Goal: Information Seeking & Learning: Learn about a topic

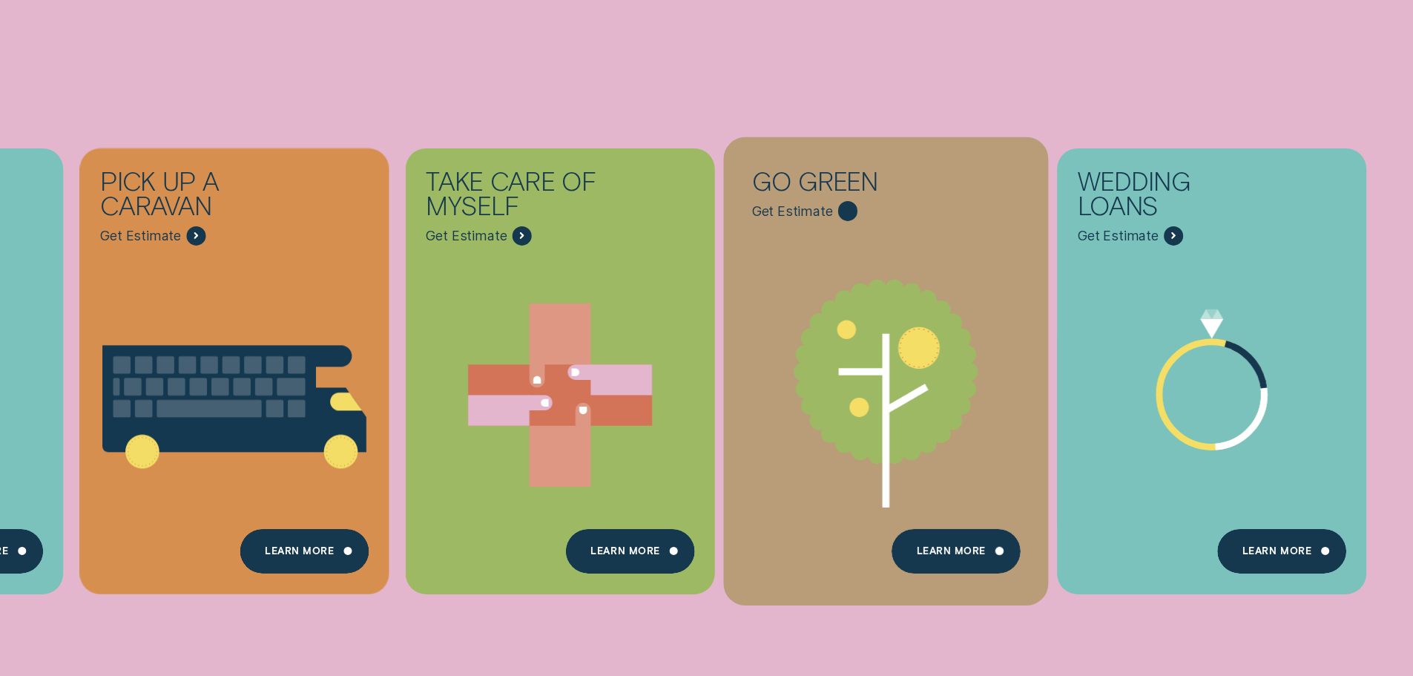
scroll to position [668, 0]
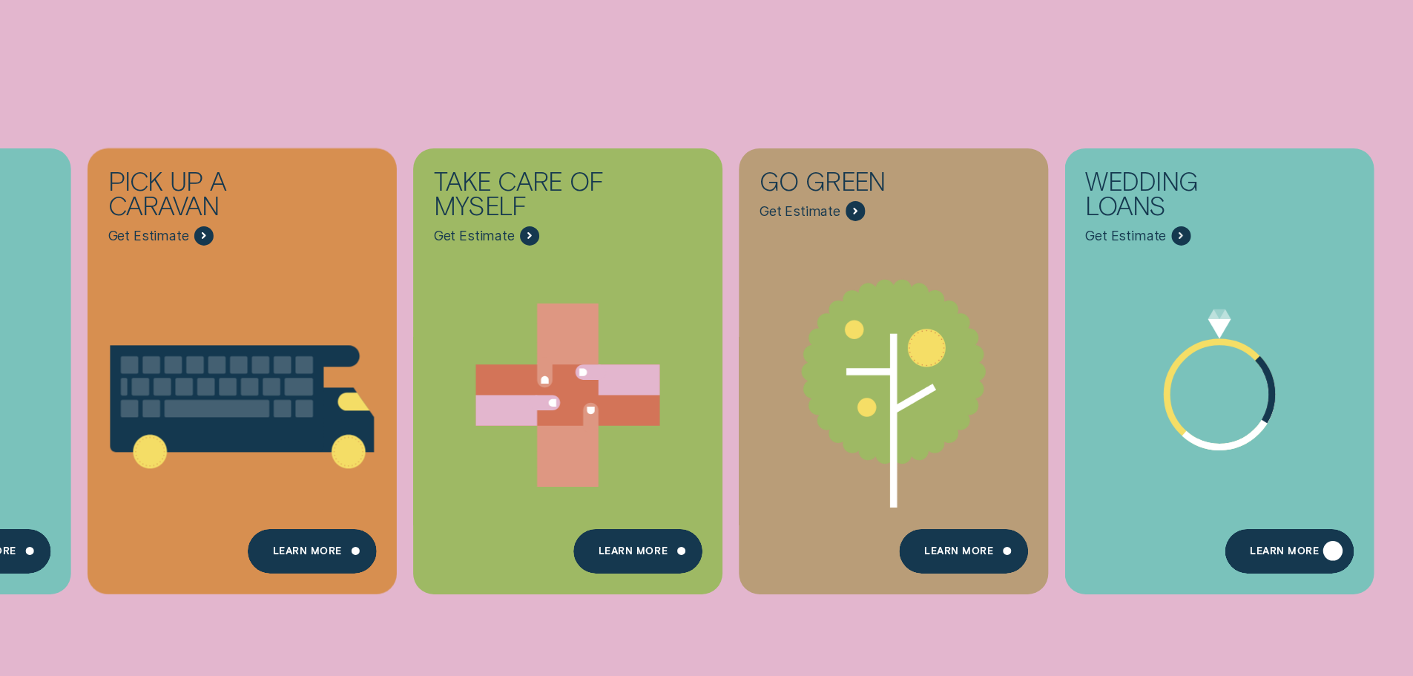
click at [1301, 563] on div "Learn more" at bounding box center [1290, 551] width 128 height 45
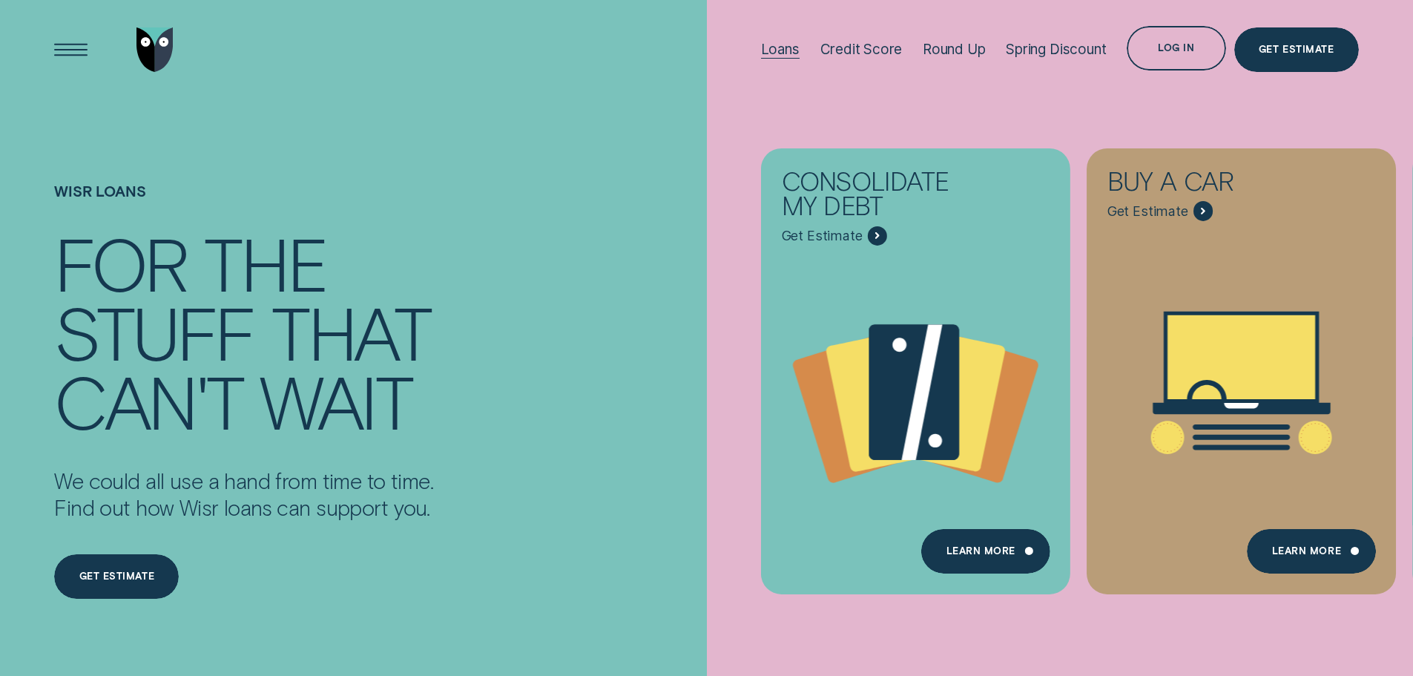
click at [768, 50] on div "Loans" at bounding box center [780, 49] width 39 height 17
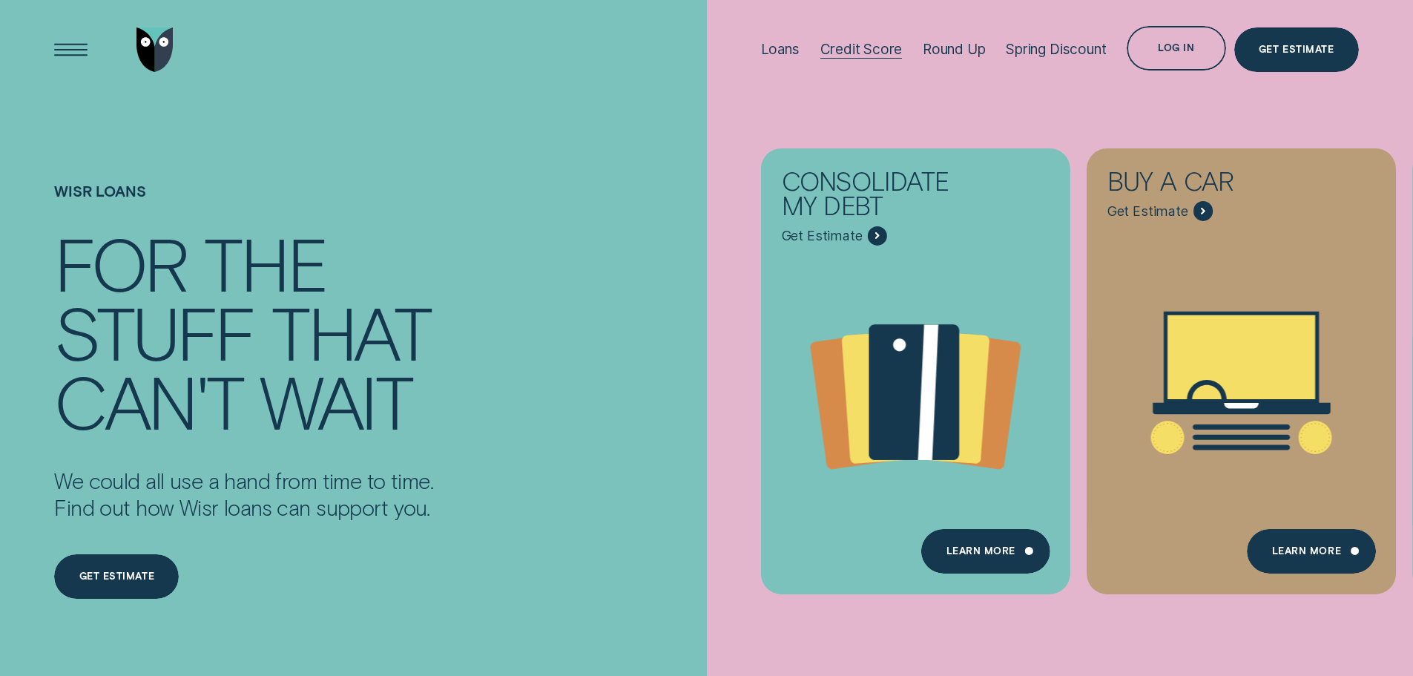
click at [858, 58] on div at bounding box center [862, 58] width 82 height 1
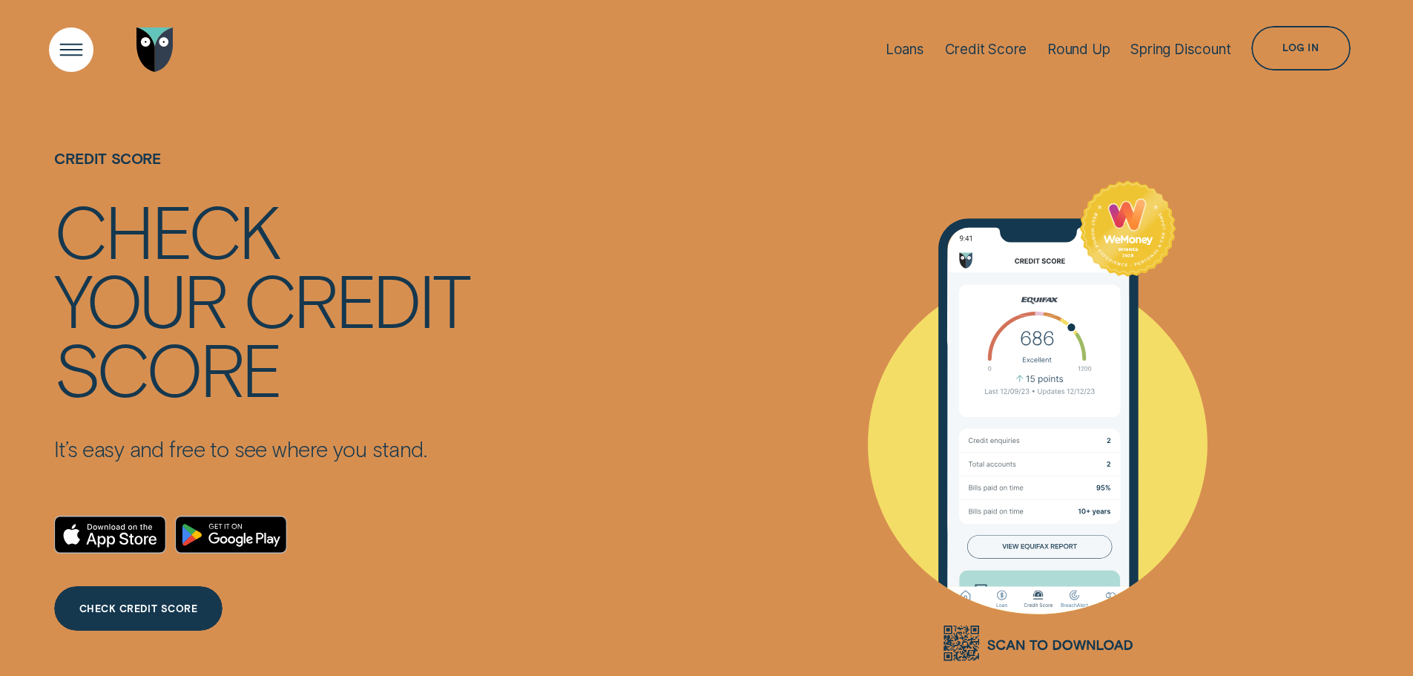
click at [68, 61] on div "Open Menu" at bounding box center [70, 49] width 63 height 63
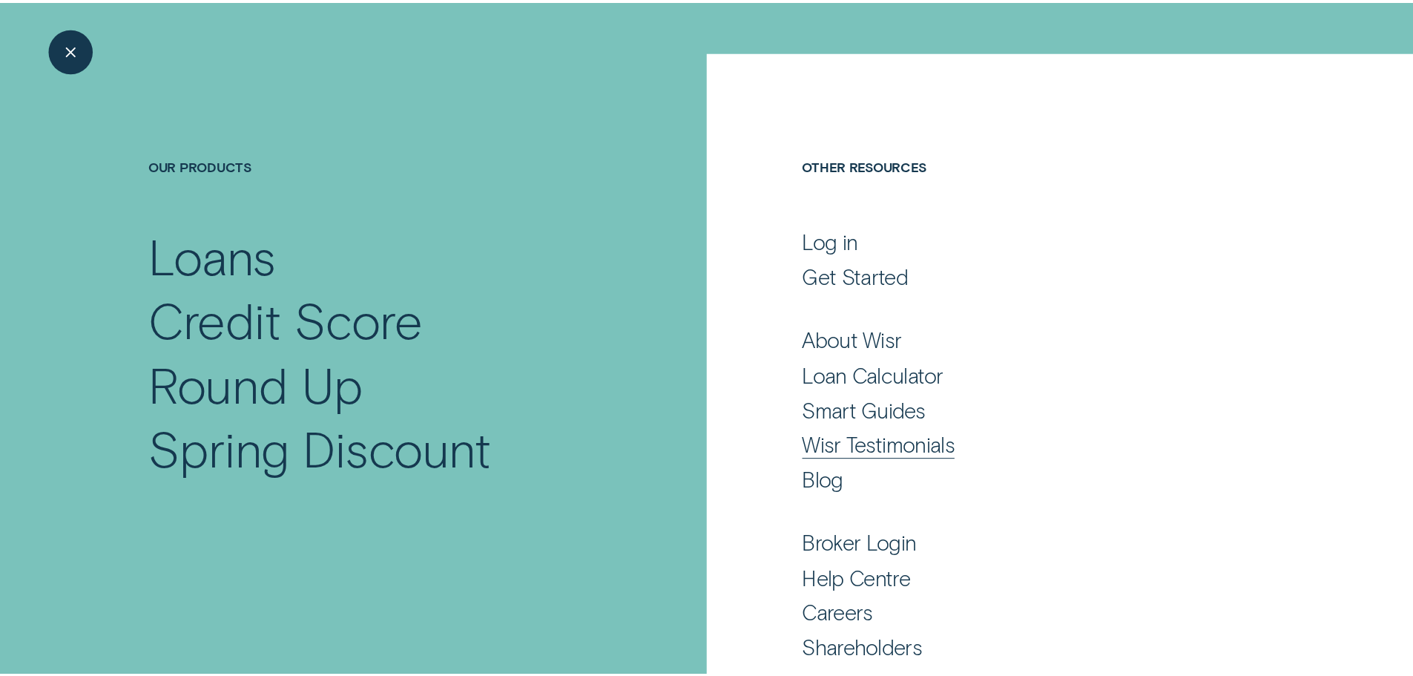
scroll to position [98, 0]
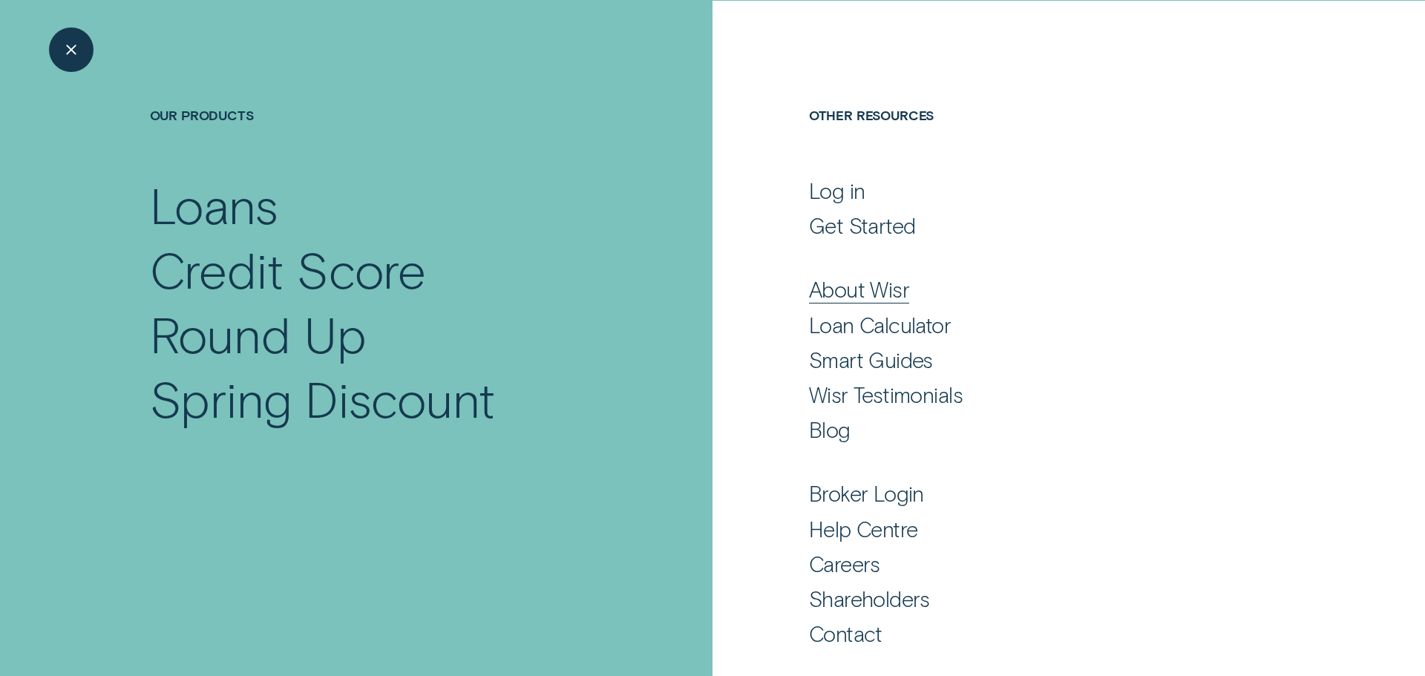
click at [874, 294] on div "About Wisr" at bounding box center [859, 289] width 100 height 27
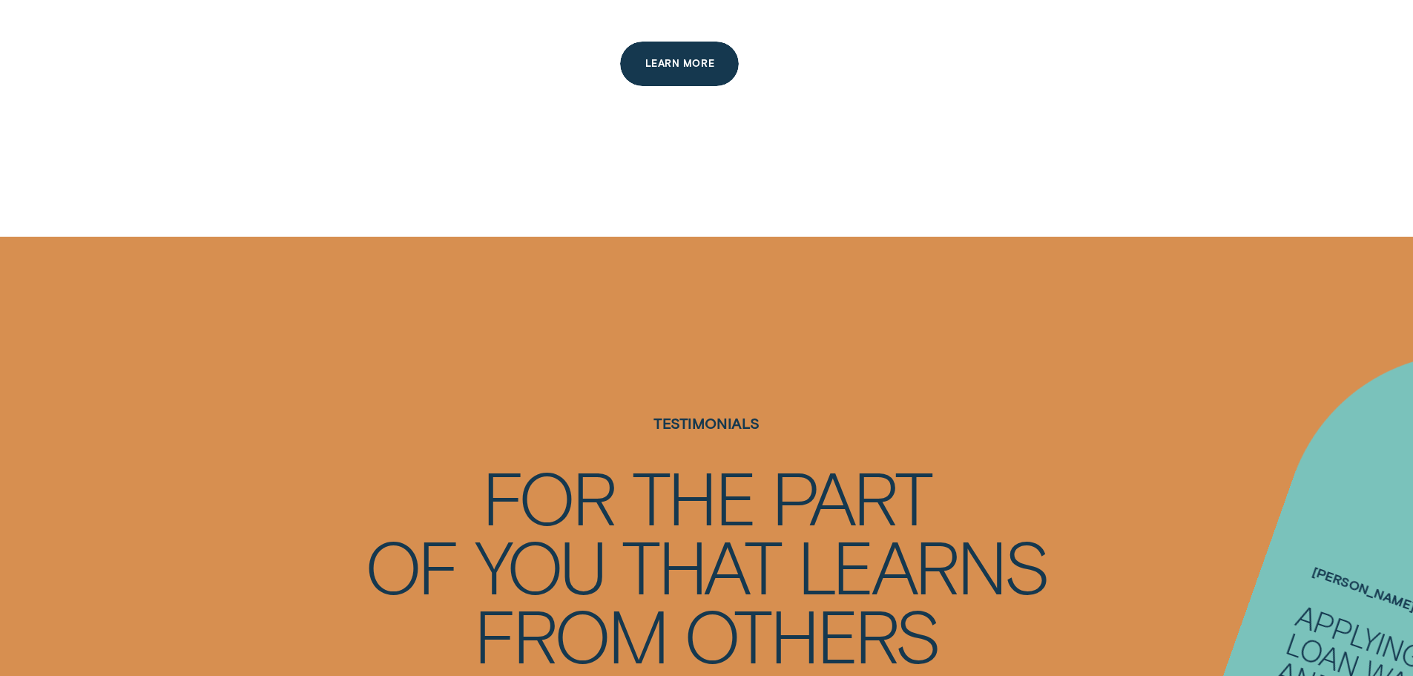
scroll to position [2448, 0]
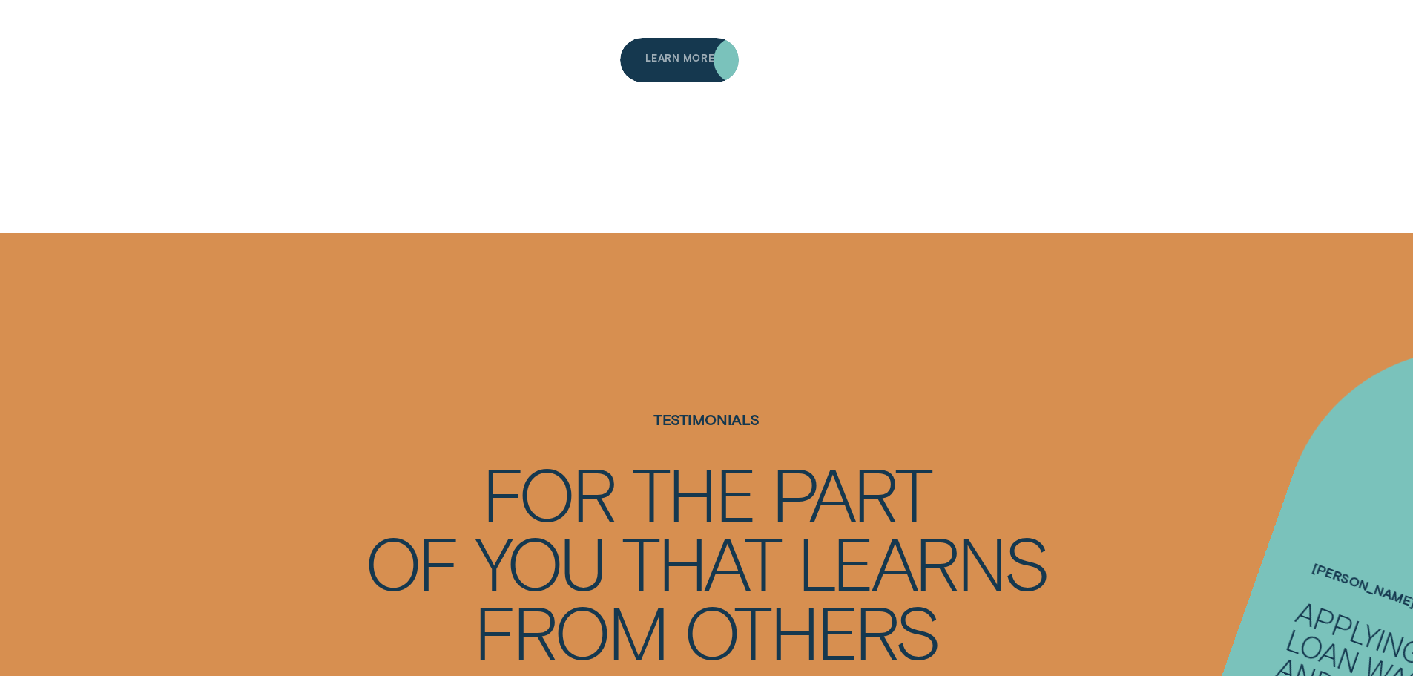
click at [683, 58] on div "Learn more" at bounding box center [680, 62] width 69 height 9
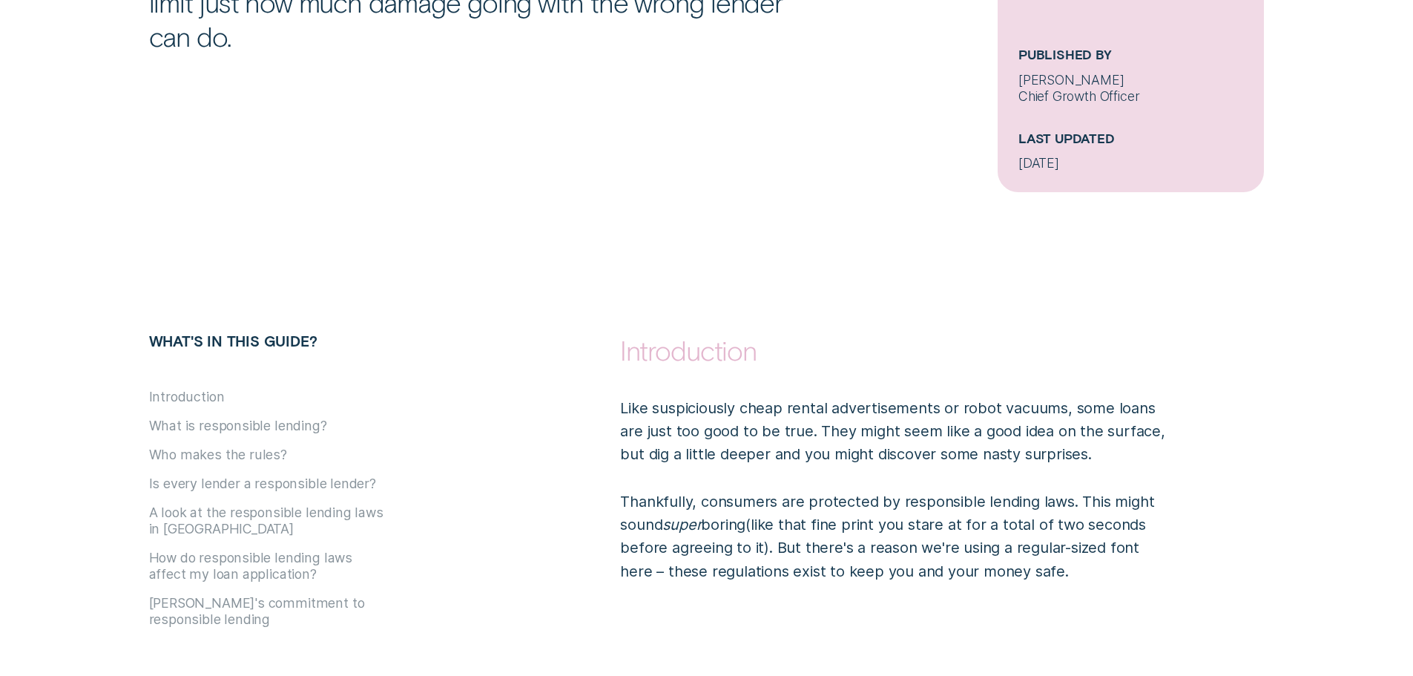
scroll to position [742, 0]
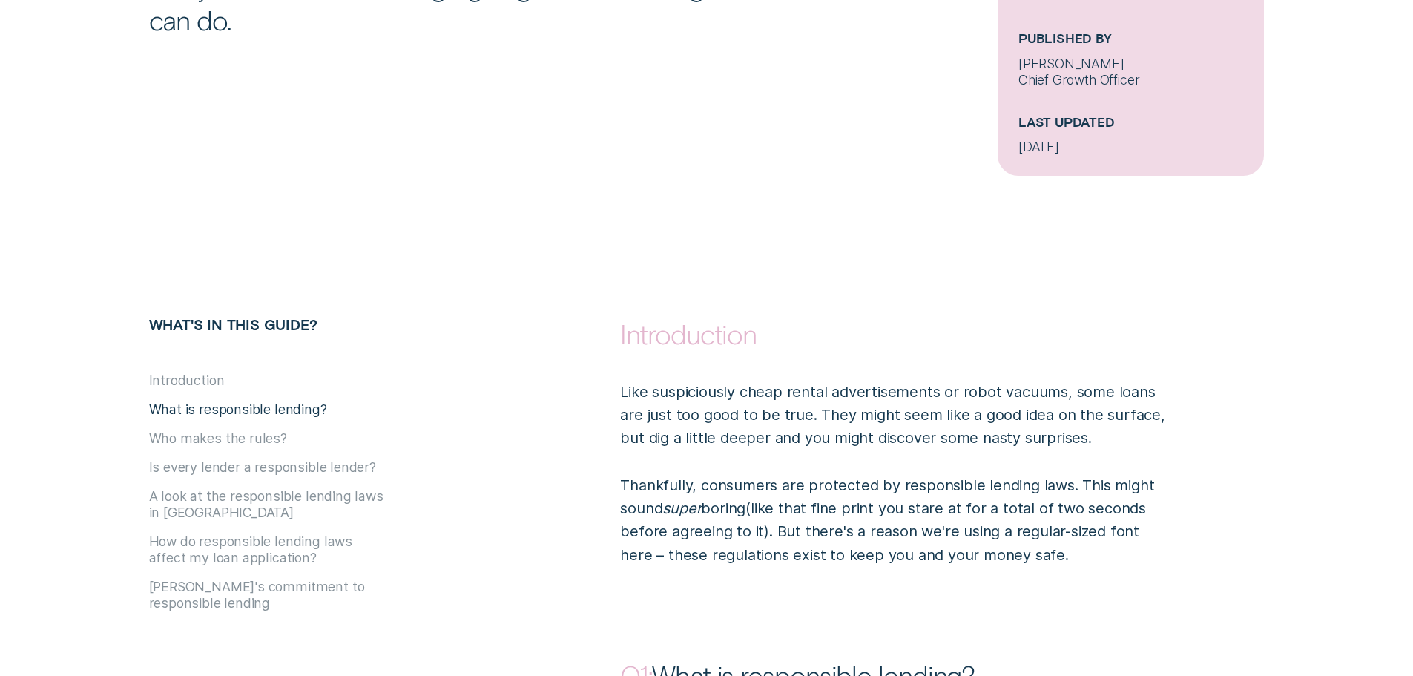
click at [243, 407] on button "What is responsible lending?" at bounding box center [238, 409] width 178 height 16
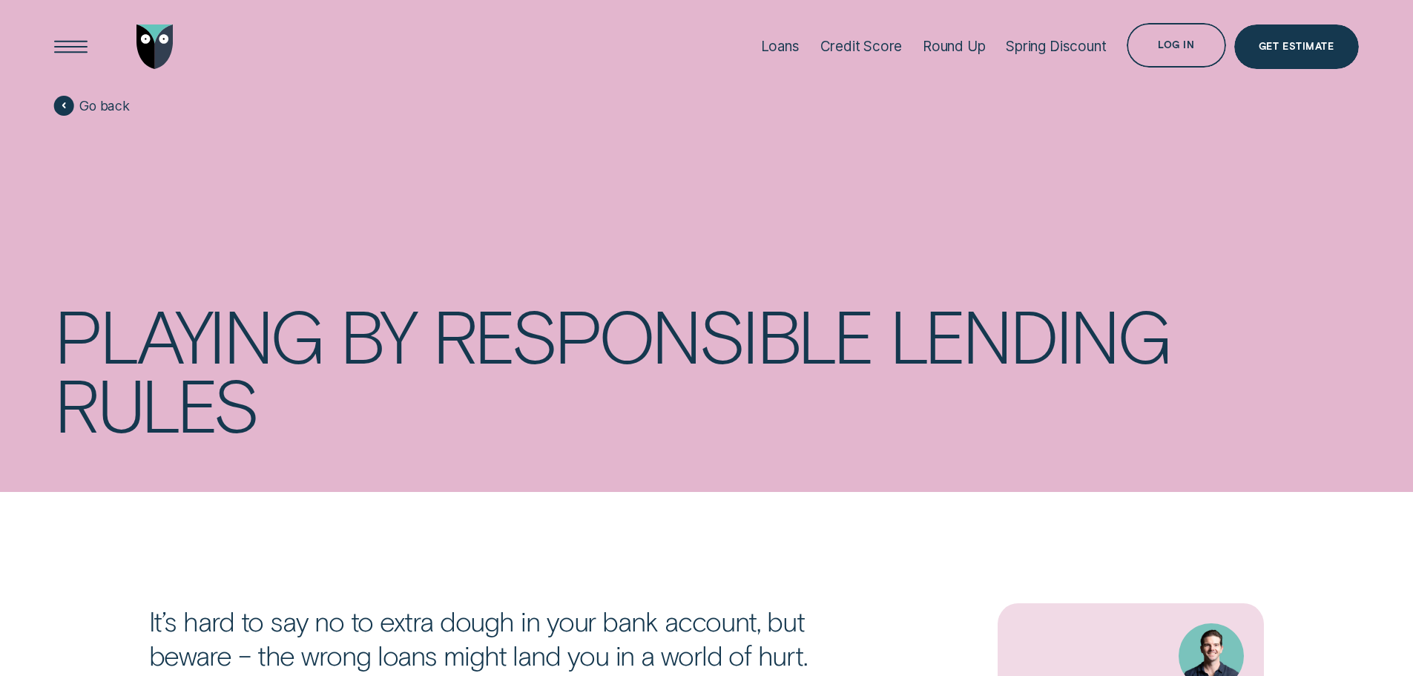
scroll to position [0, 0]
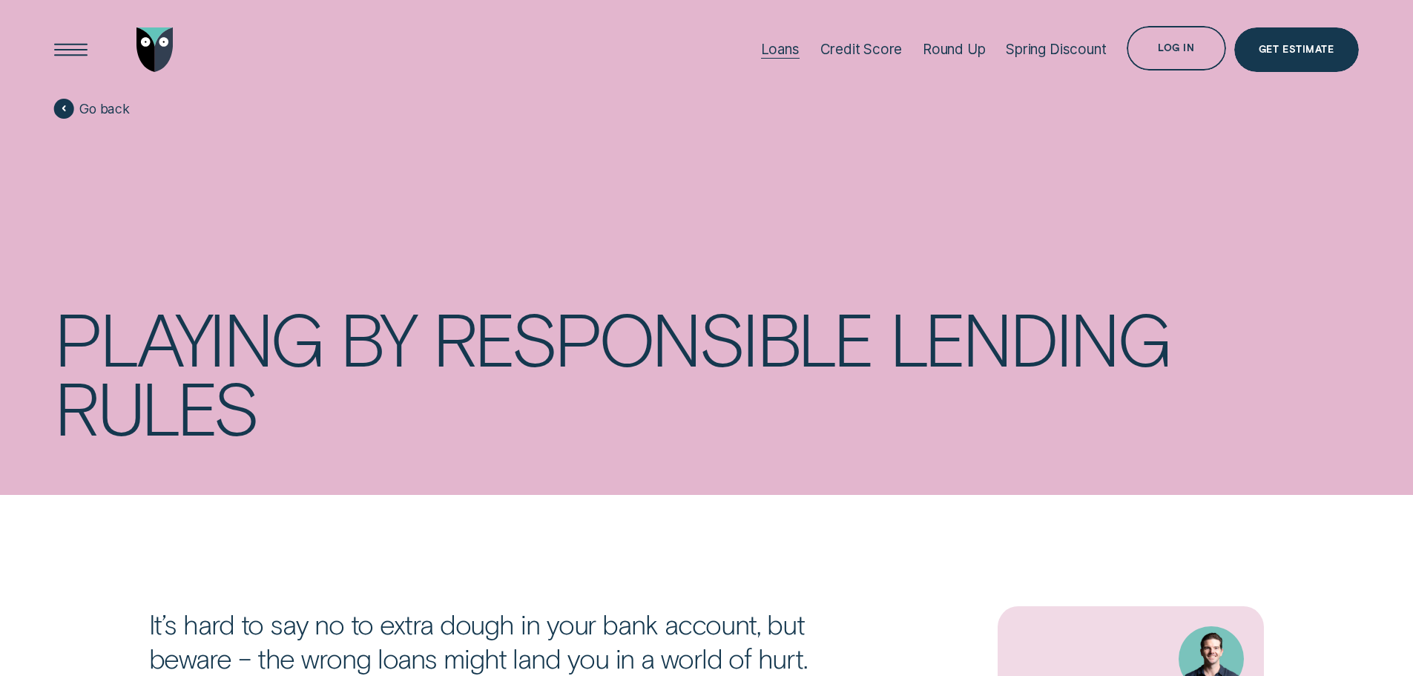
click at [776, 57] on div "Loans" at bounding box center [780, 49] width 39 height 17
